Goal: Find specific page/section: Find specific page/section

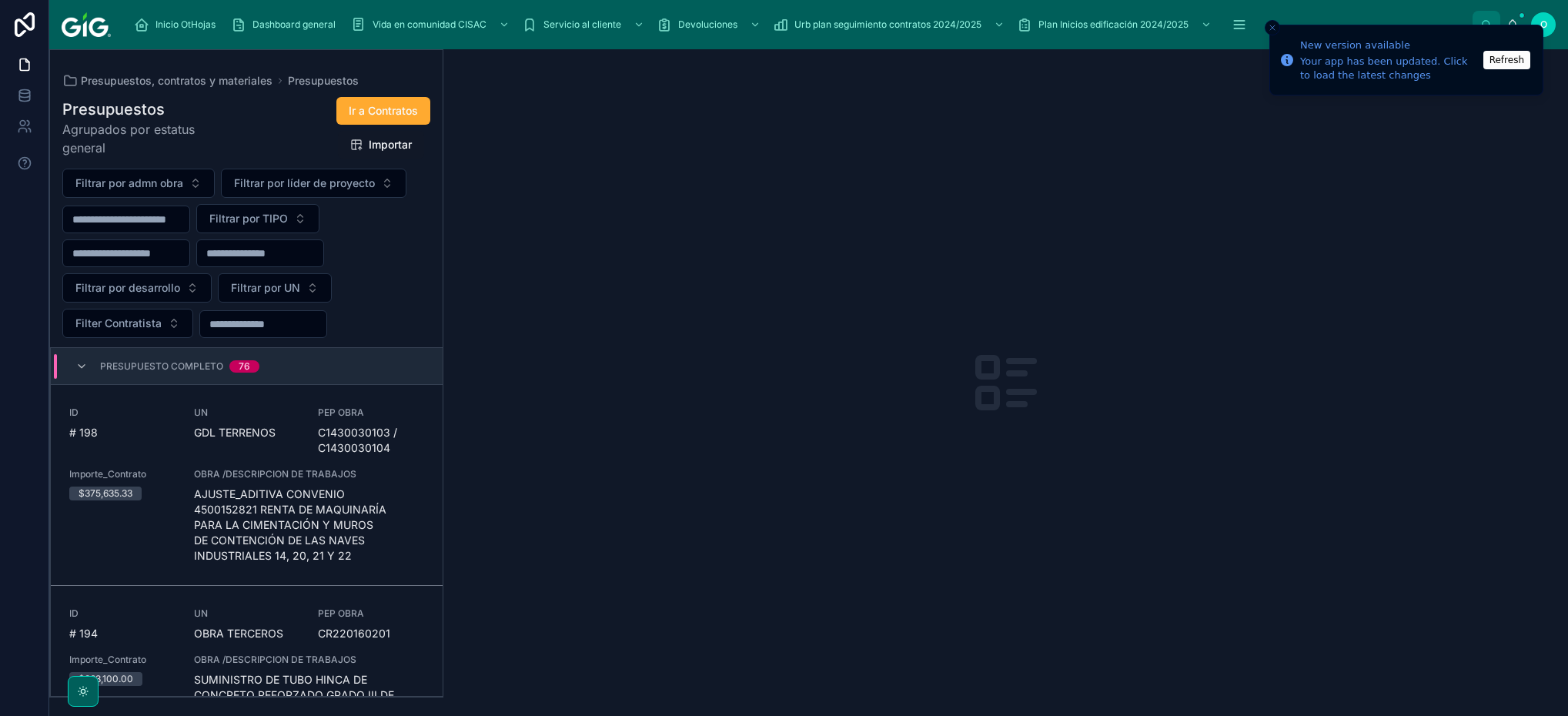
drag, startPoint x: 382, startPoint y: 518, endPoint x: 443, endPoint y: 520, distance: 61.0
click at [382, 518] on span "AJUSTE_ADITIVA CONVENIO 4500152821 RENTA DE MAQUINARÍA PARA LA CIMENTACIÓN Y MU…" at bounding box center [308, 525] width 230 height 77
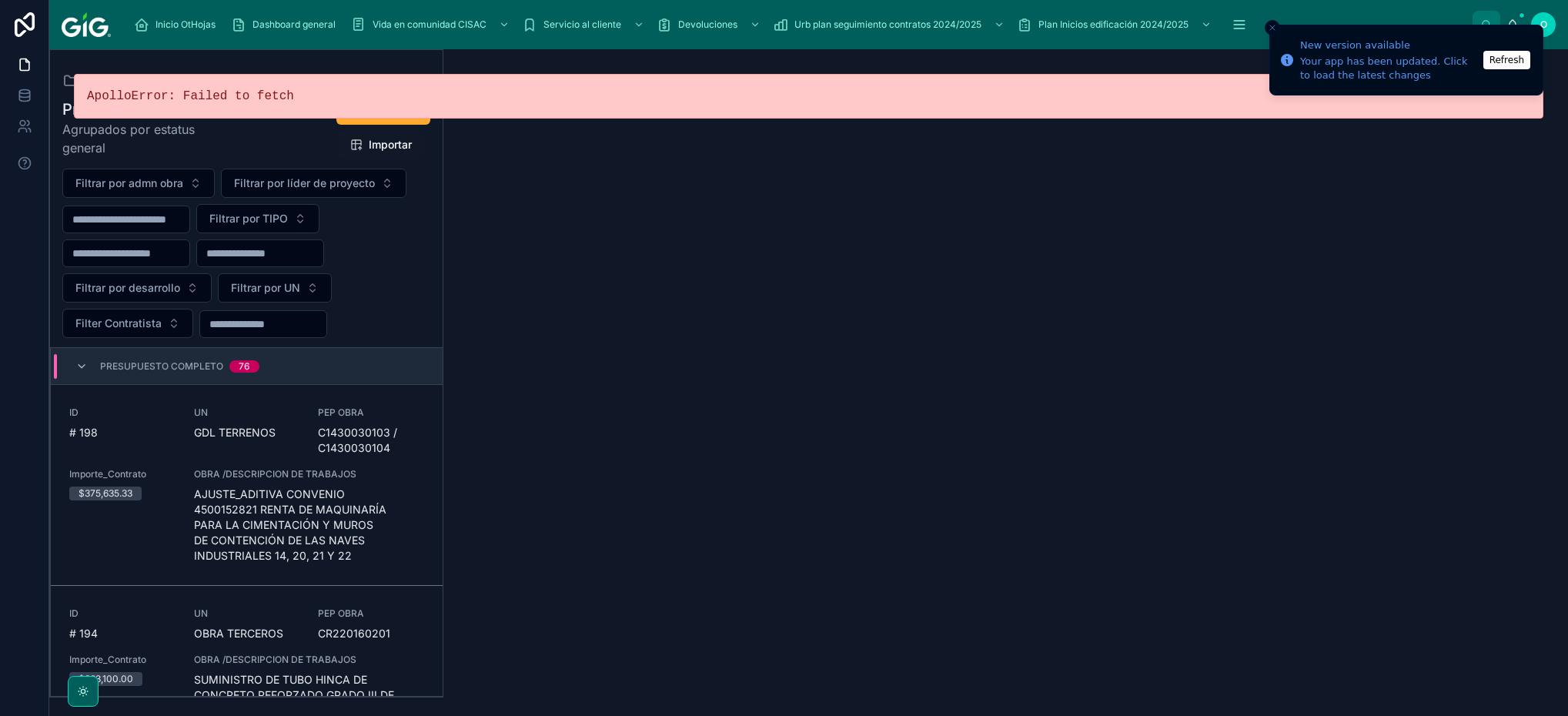
click at [377, 606] on link "ID # 194 UN OBRA TERCEROS PEP OBRA CR220160201 Importe_Contrato $863,100.00 OBR…" at bounding box center [246, 663] width 392 height 155
